Goal: Task Accomplishment & Management: Complete application form

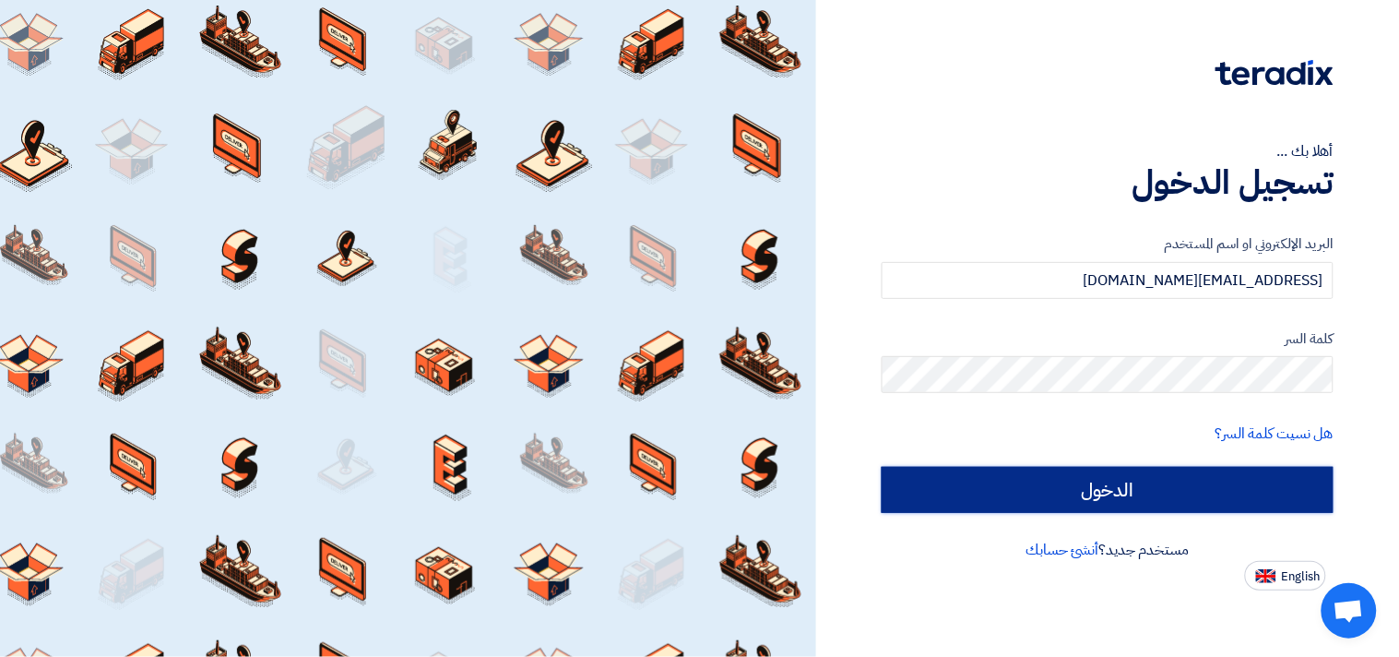
click at [1149, 482] on input "الدخول" at bounding box center [1108, 490] width 452 height 46
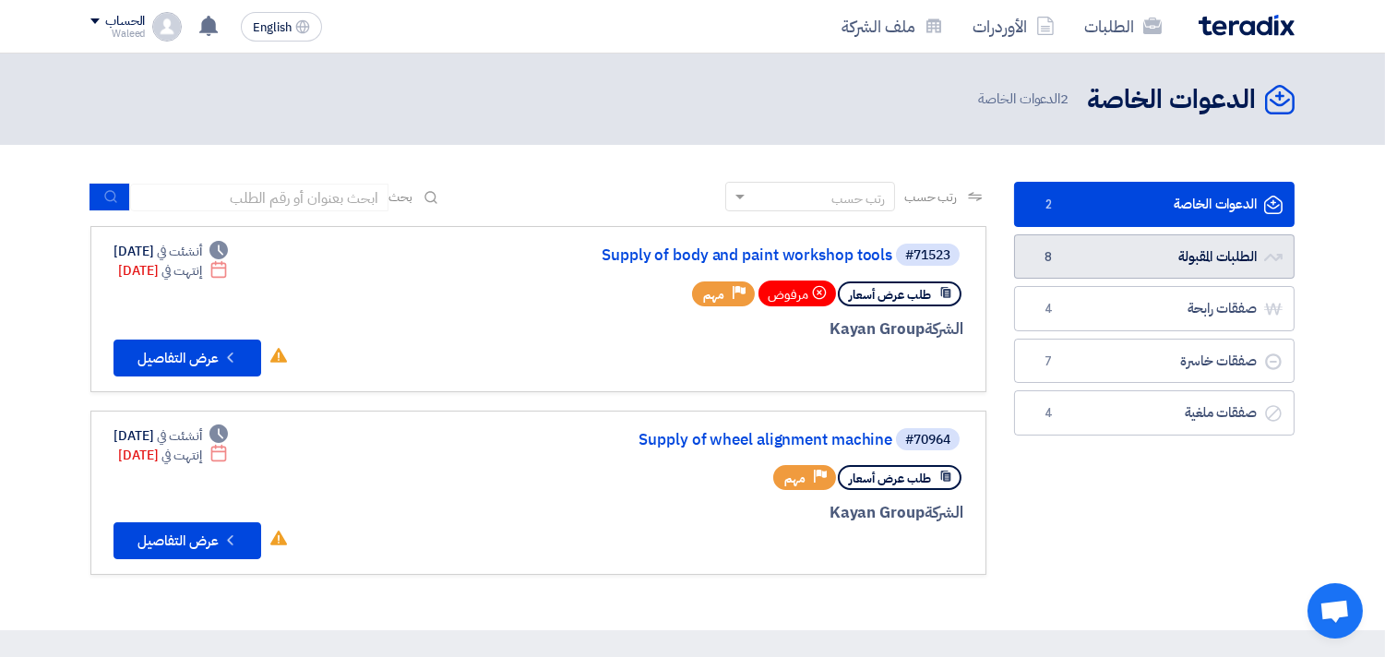
click at [1154, 255] on link "الطلبات المقبولة الطلبات المقبولة 8" at bounding box center [1154, 256] width 280 height 45
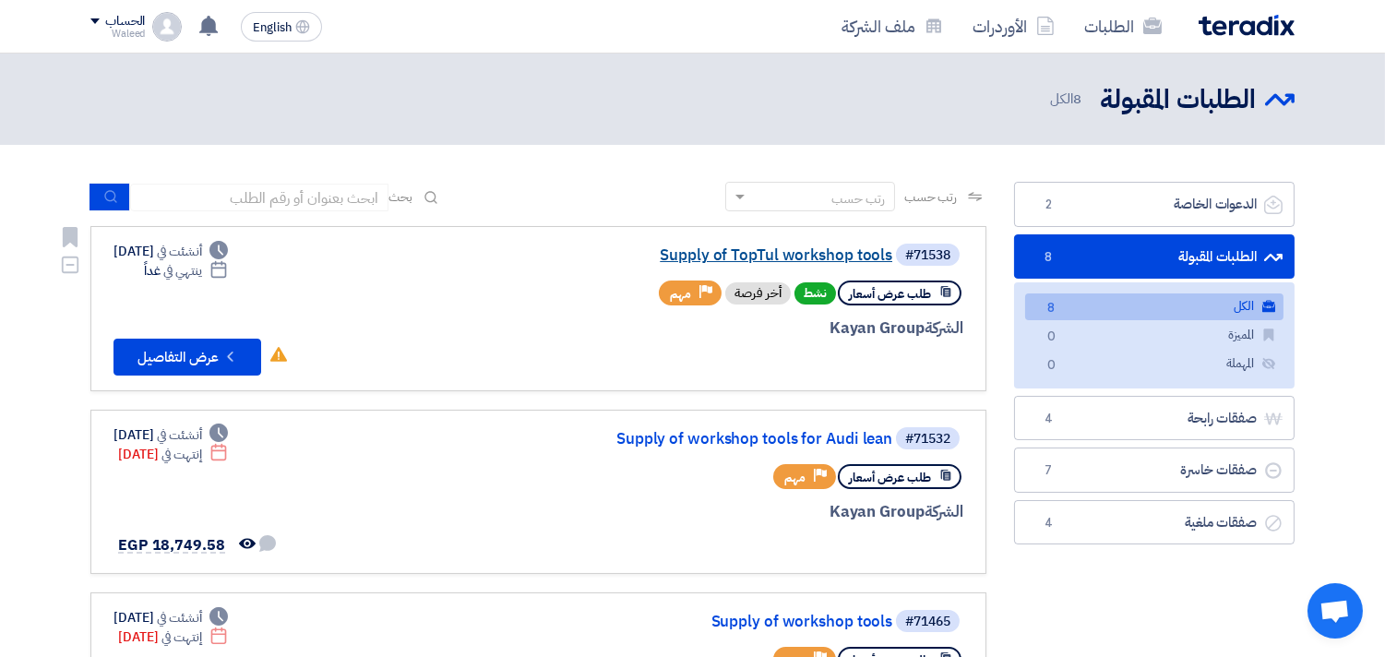
click at [796, 256] on link "Supply of TopTul workshop tools" at bounding box center [707, 255] width 369 height 17
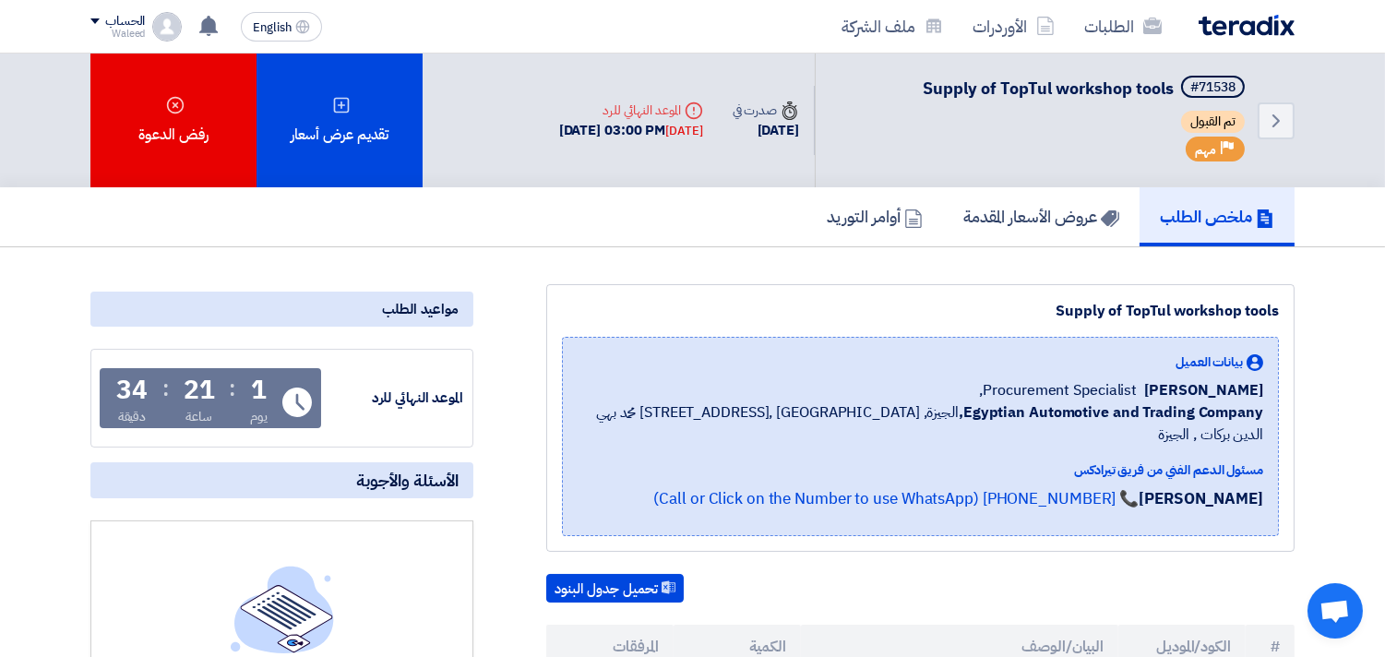
click at [1320, 206] on div "ملخص الطلب عروض الأسعار المقدمة أوامر التوريد" at bounding box center [692, 217] width 1385 height 60
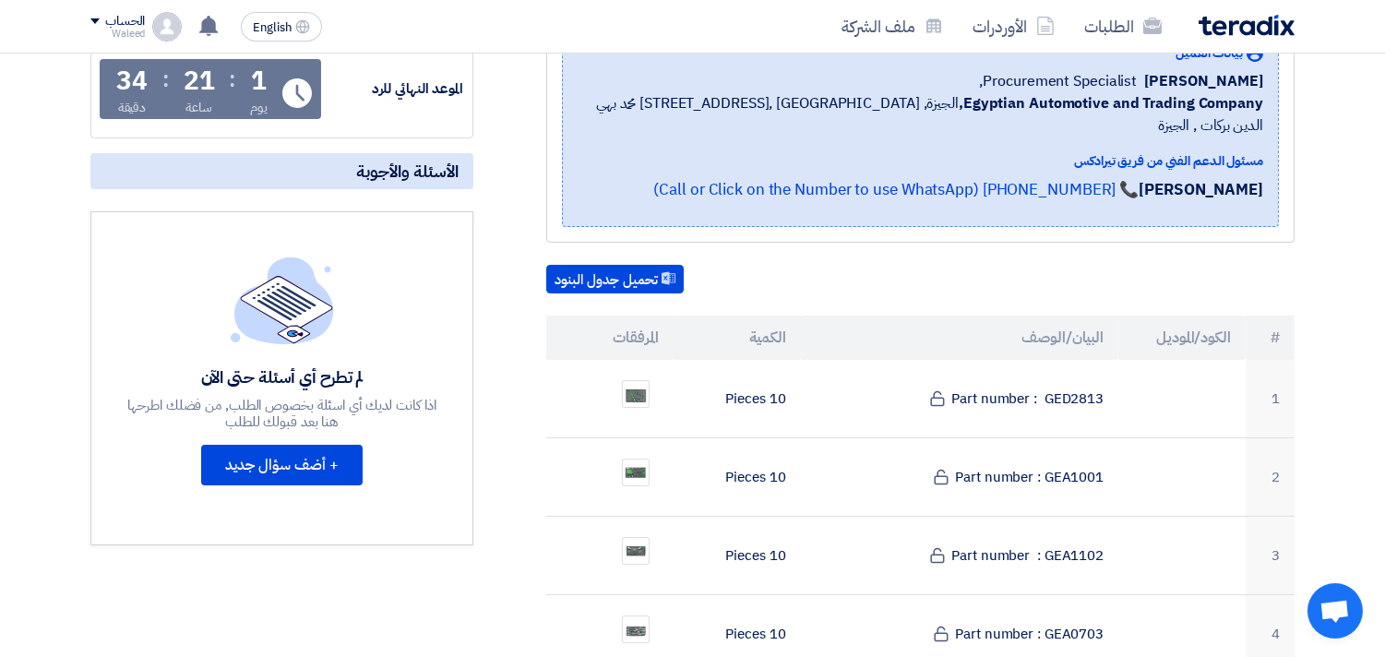
scroll to position [435, 0]
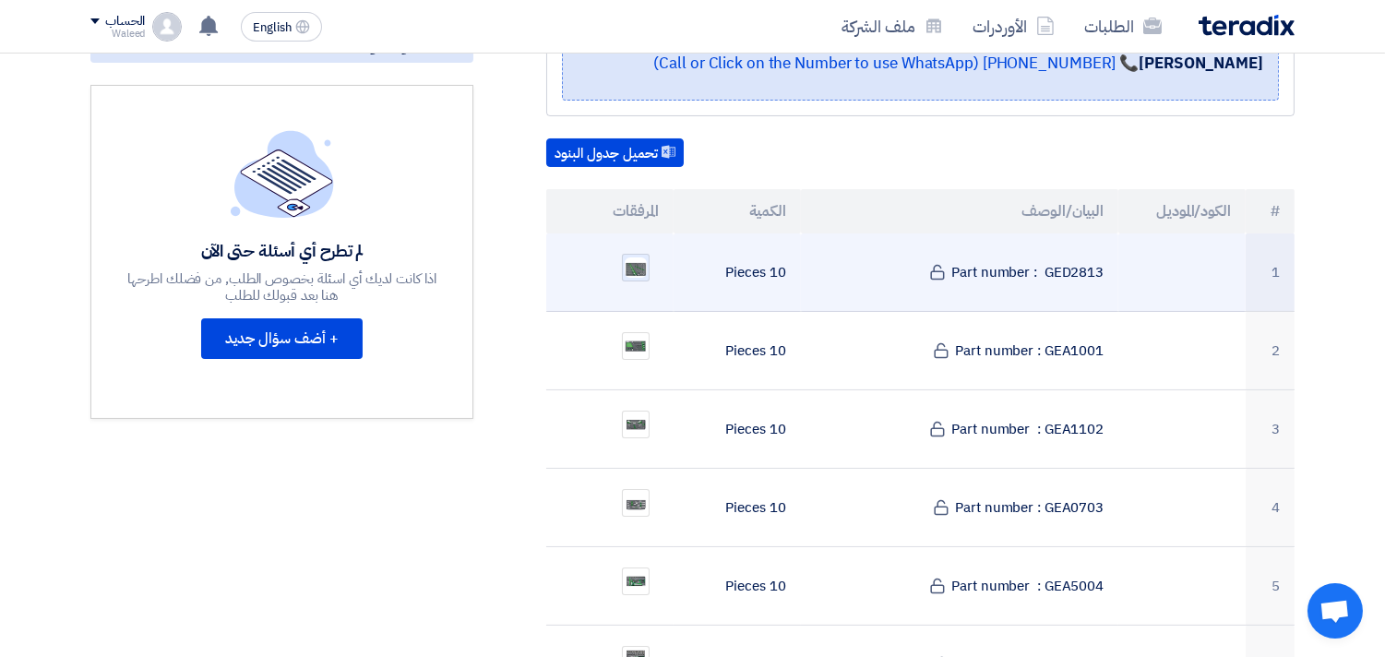
click at [635, 256] on img at bounding box center [636, 268] width 26 height 24
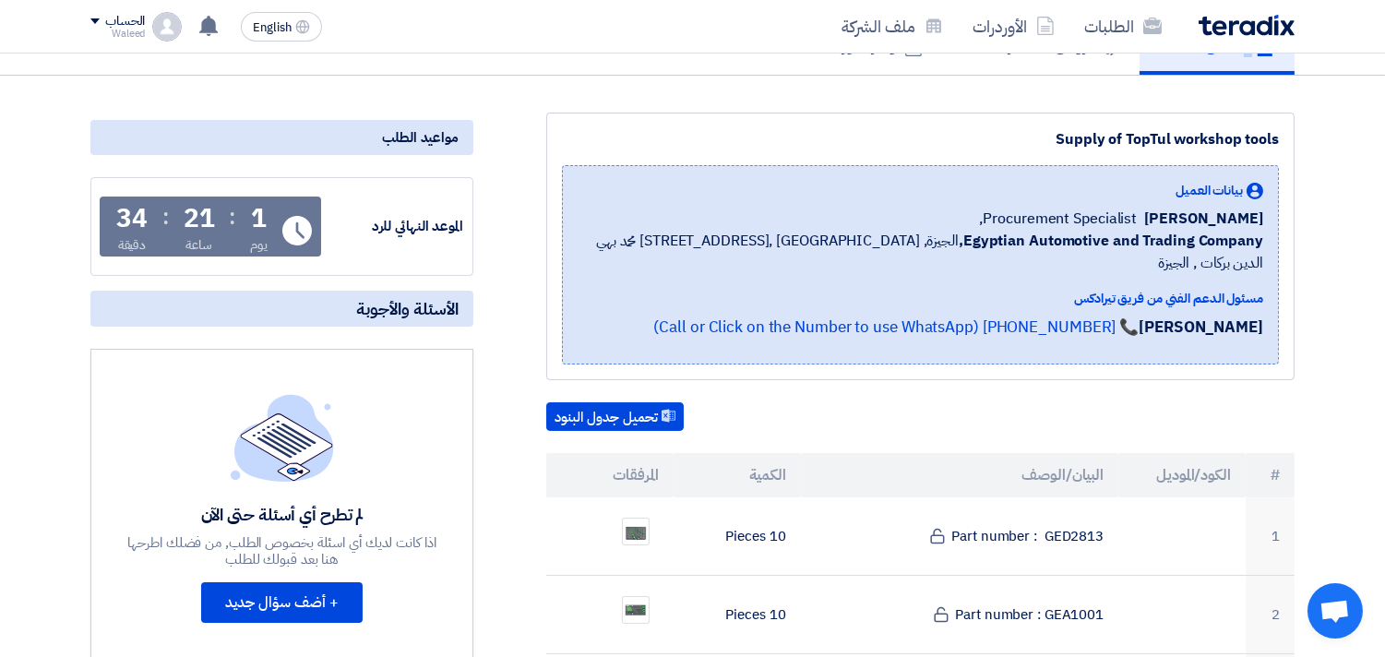
scroll to position [0, 0]
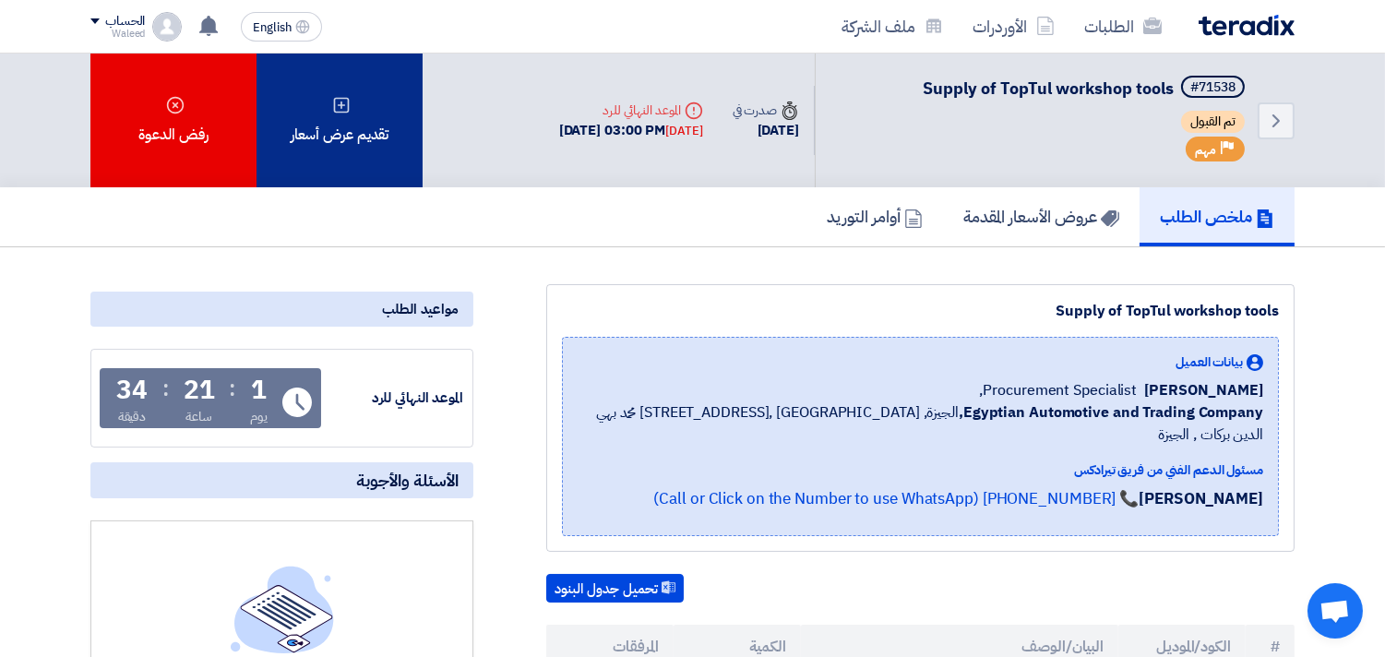
click at [314, 121] on div "تقديم عرض أسعار" at bounding box center [339, 121] width 166 height 134
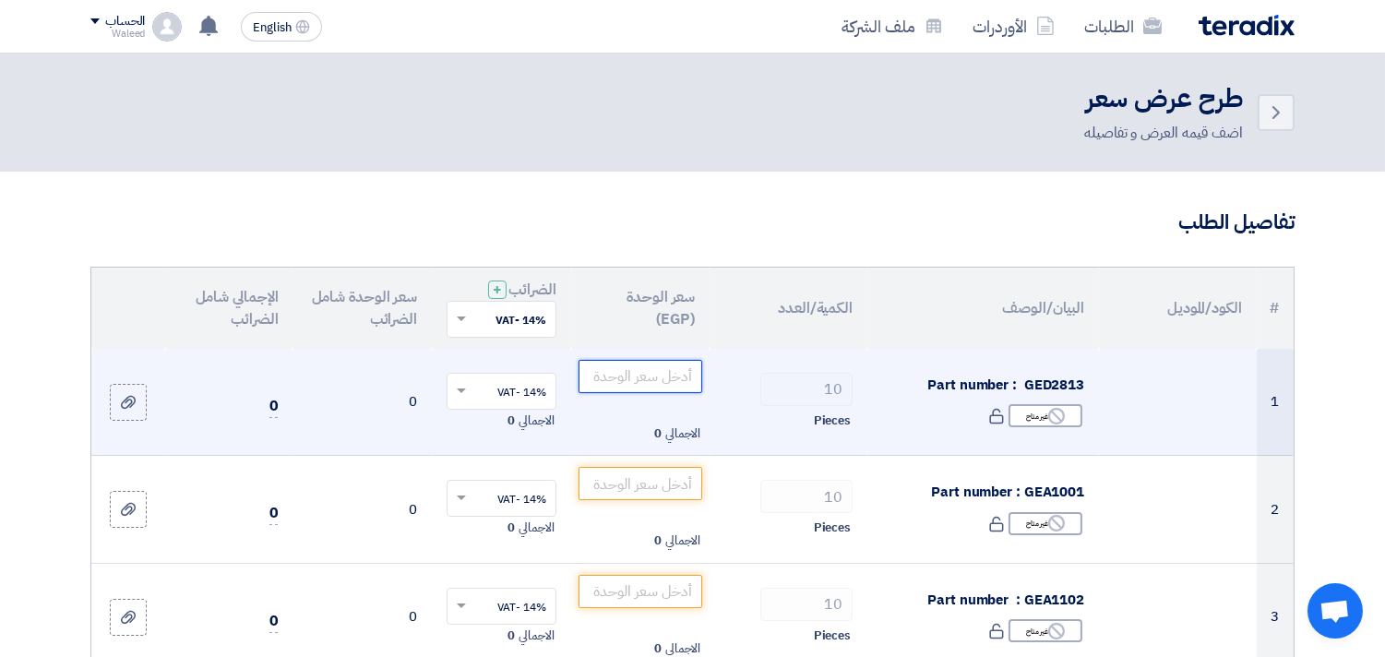
click at [625, 374] on input "number" at bounding box center [640, 376] width 125 height 33
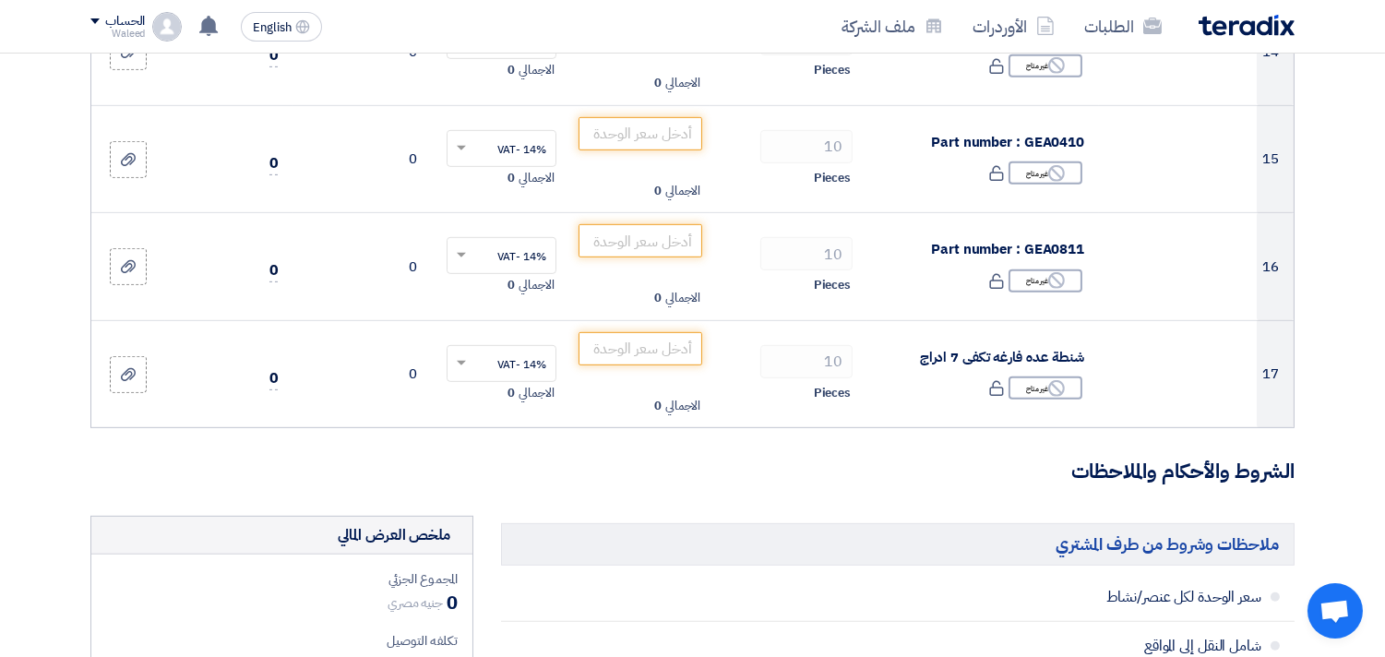
scroll to position [1755, 0]
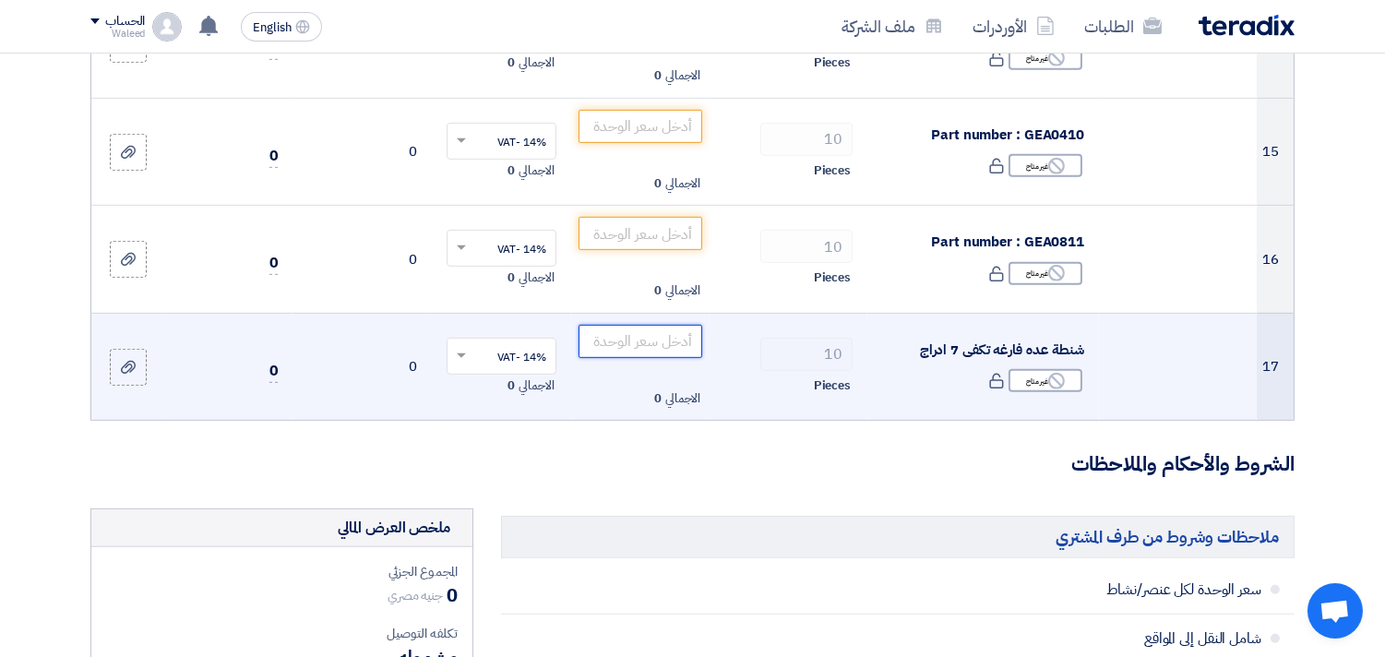
click at [613, 347] on input "number" at bounding box center [640, 341] width 125 height 33
click at [627, 343] on input "number" at bounding box center [640, 341] width 125 height 33
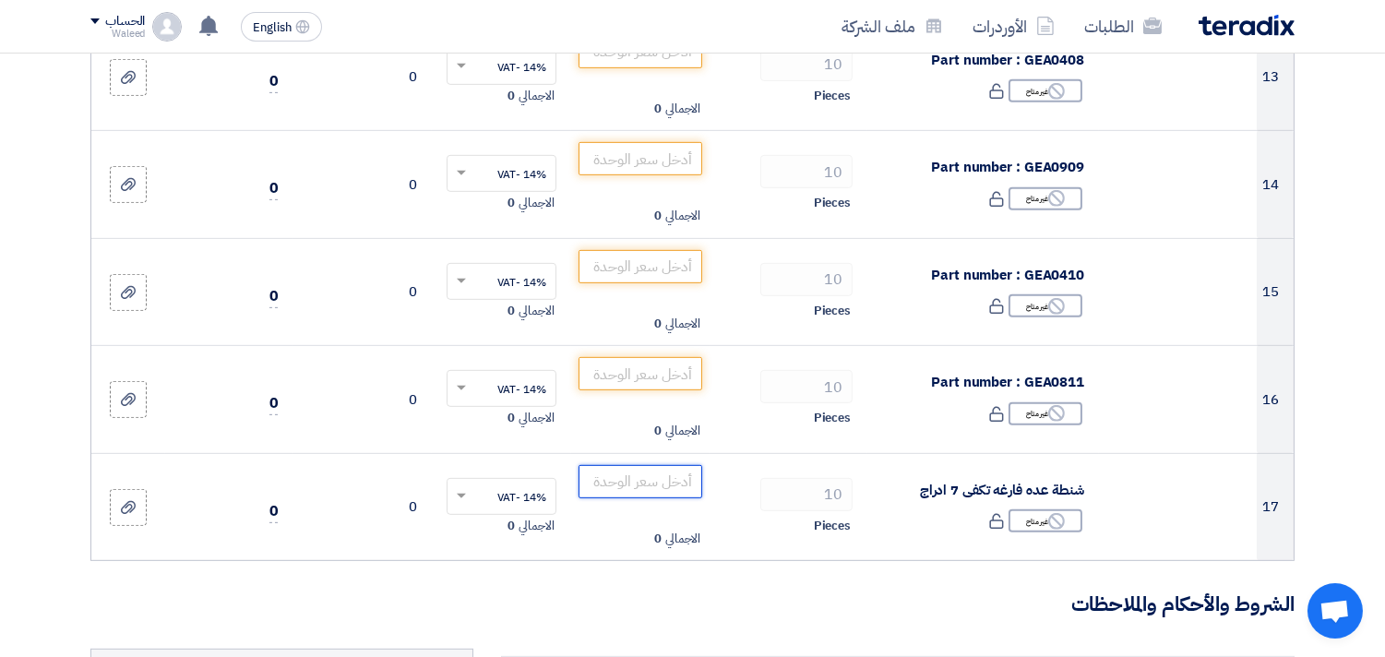
scroll to position [0, 0]
